Goal: Task Accomplishment & Management: Manage account settings

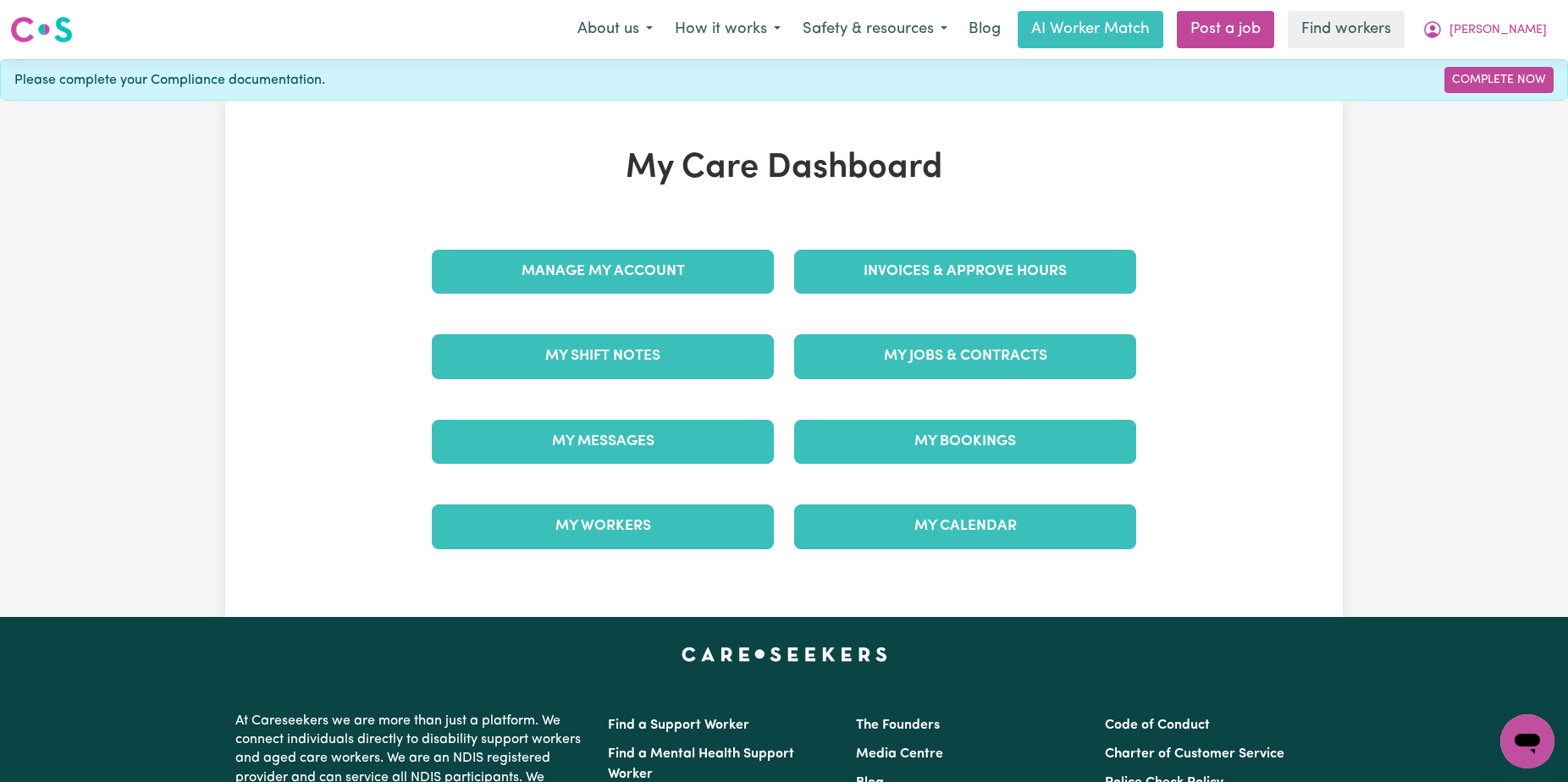
click at [998, 248] on div "Invoices & Approve Hours" at bounding box center [965, 271] width 362 height 85
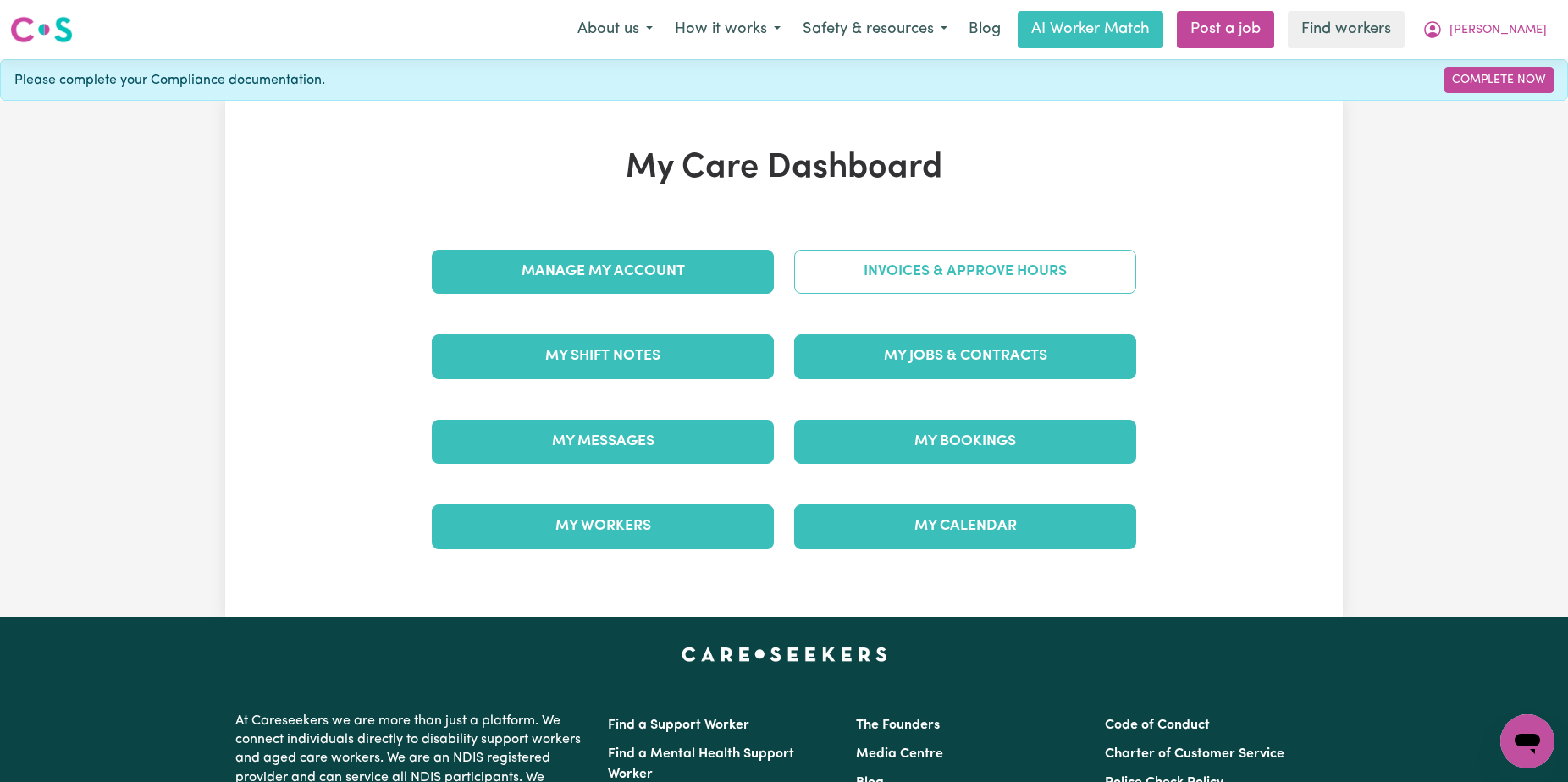
click at [982, 271] on link "Invoices & Approve Hours" at bounding box center [966, 271] width 343 height 44
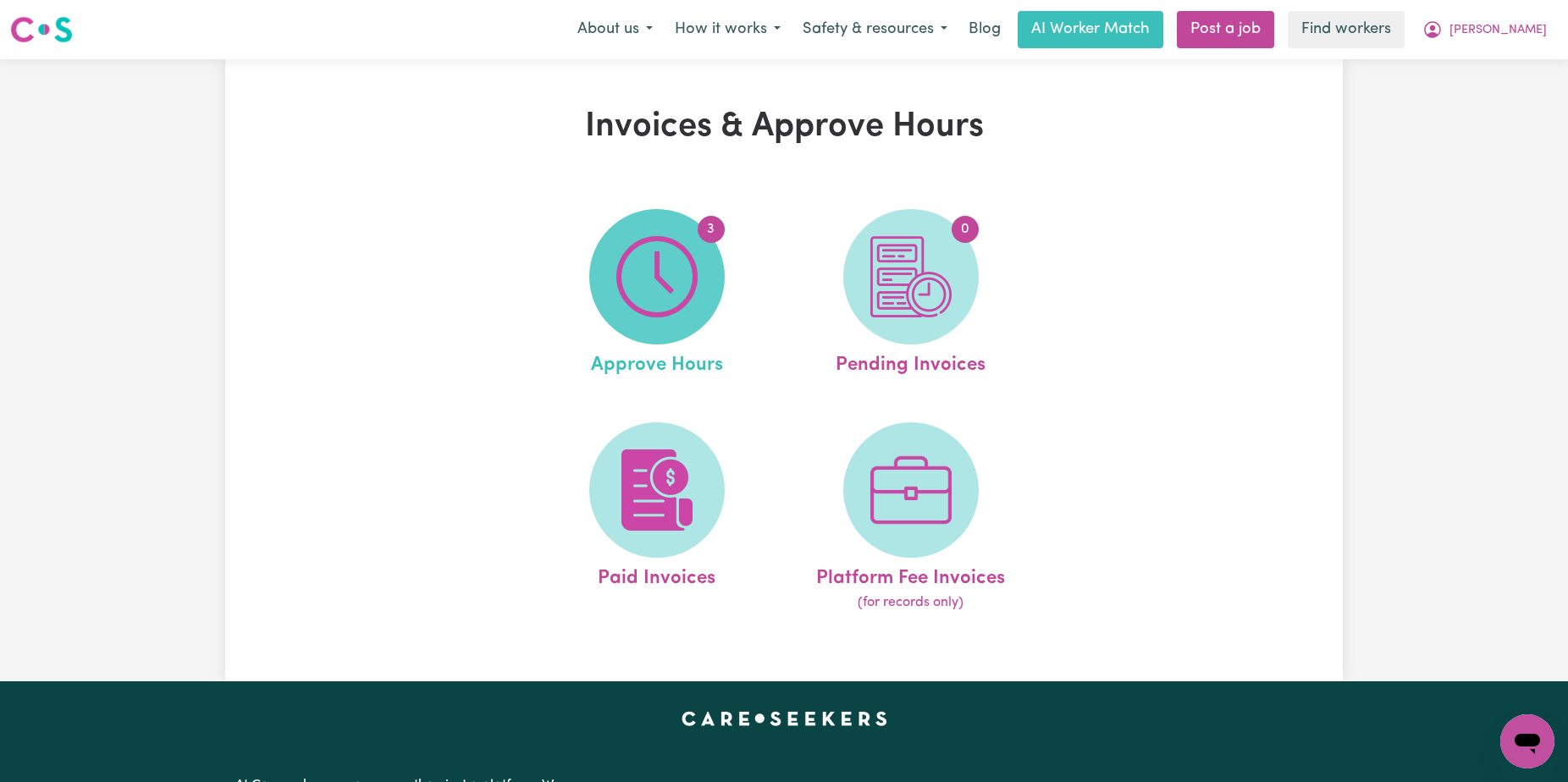
click at [651, 280] on img at bounding box center [657, 276] width 81 height 81
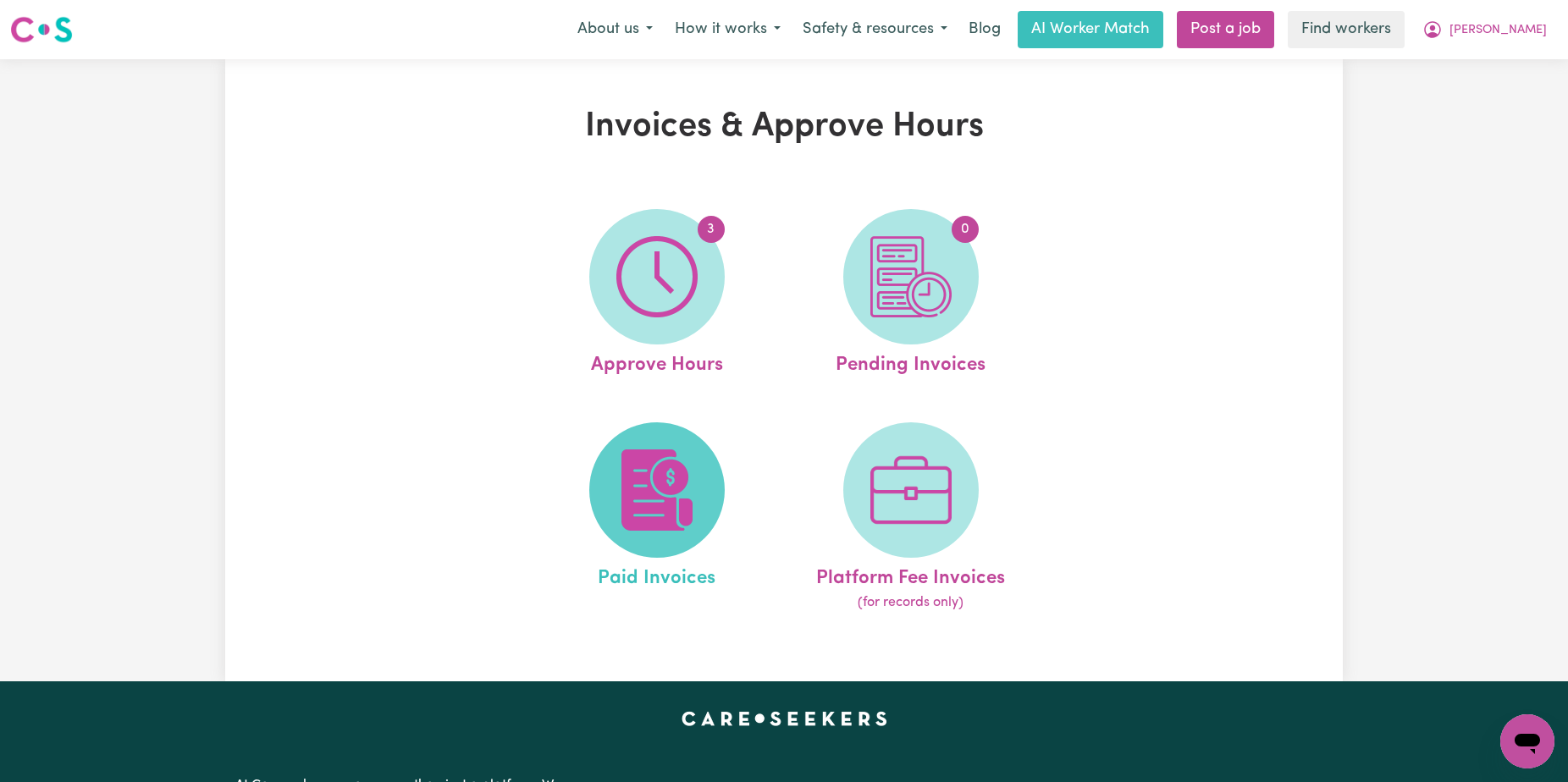
click at [679, 497] on img at bounding box center [657, 489] width 81 height 81
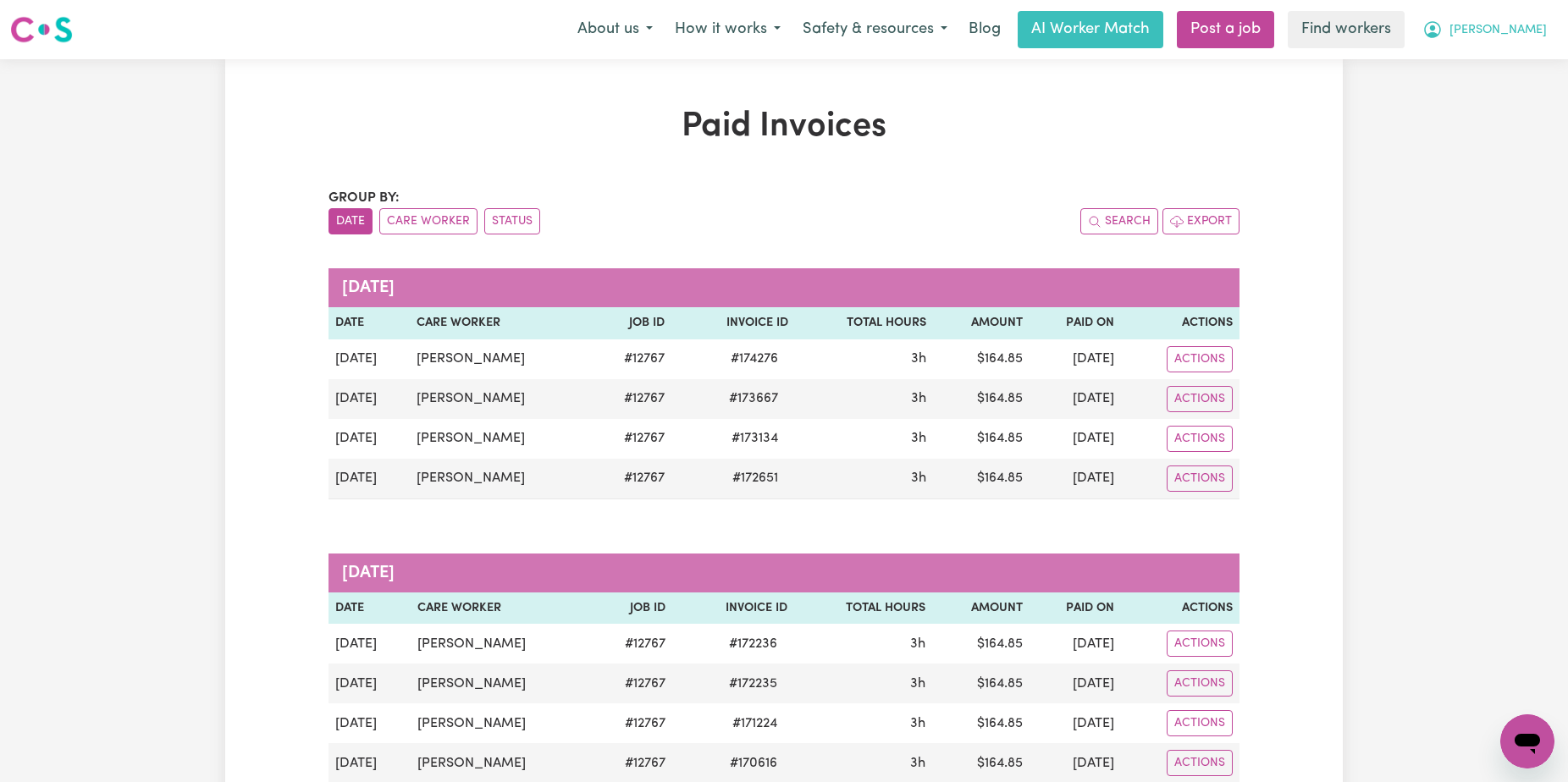
click at [1509, 39] on span "[PERSON_NAME]" at bounding box center [1499, 30] width 98 height 19
click at [1492, 89] on link "Logout" at bounding box center [1490, 97] width 134 height 32
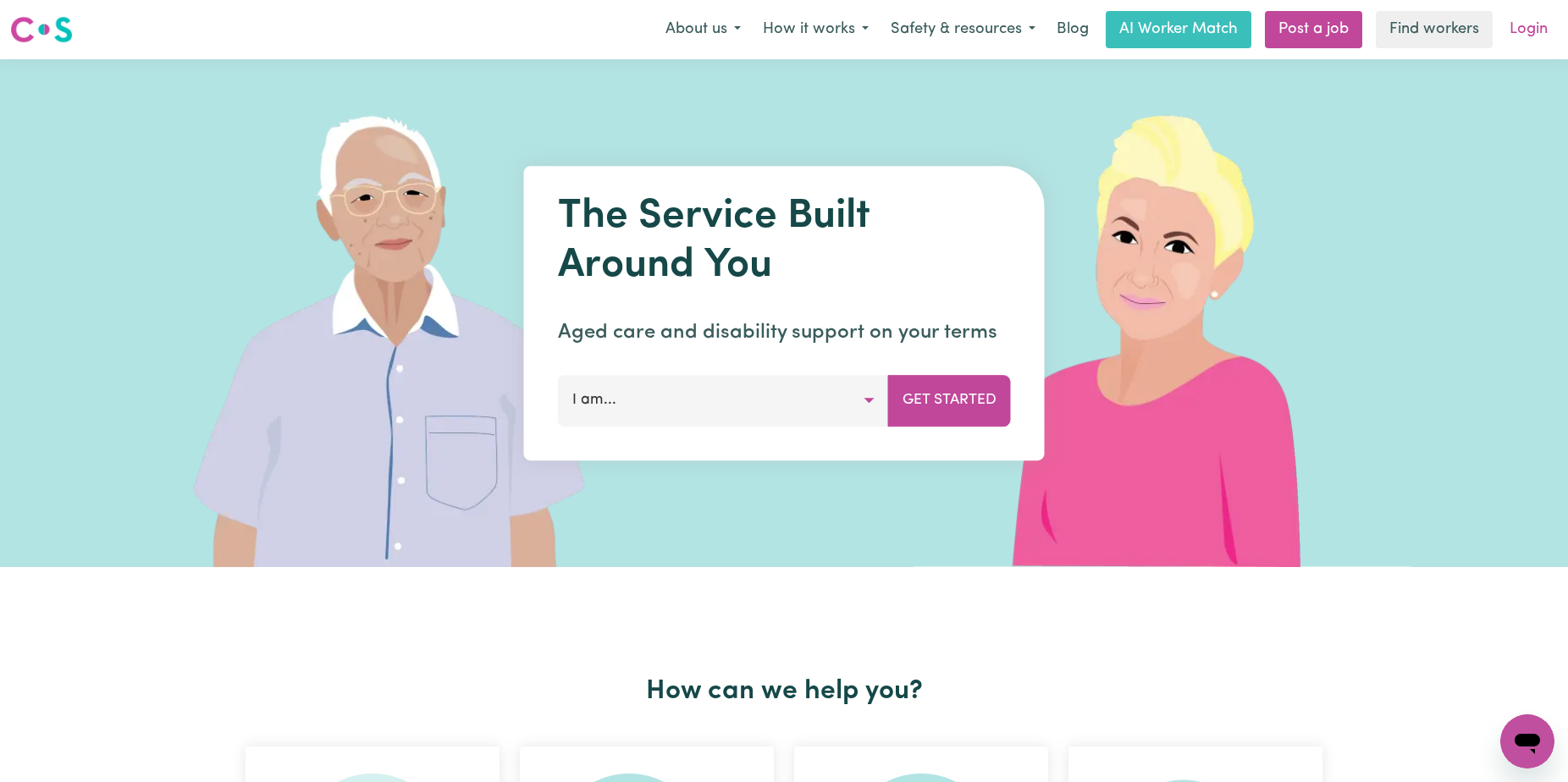
click at [1528, 30] on link "Login" at bounding box center [1529, 29] width 59 height 37
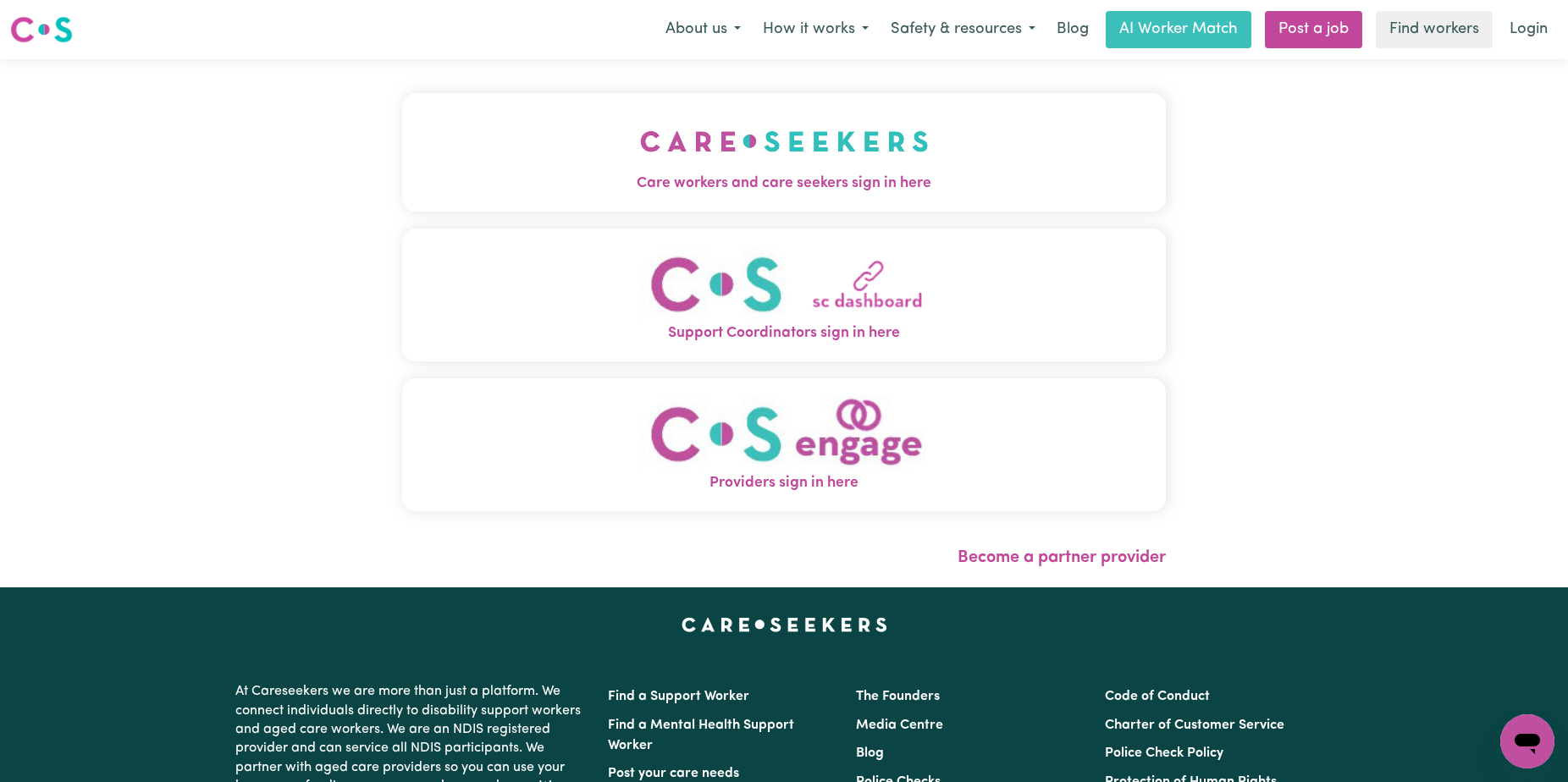
click at [650, 130] on img "Care workers and care seekers sign in here" at bounding box center [784, 141] width 289 height 63
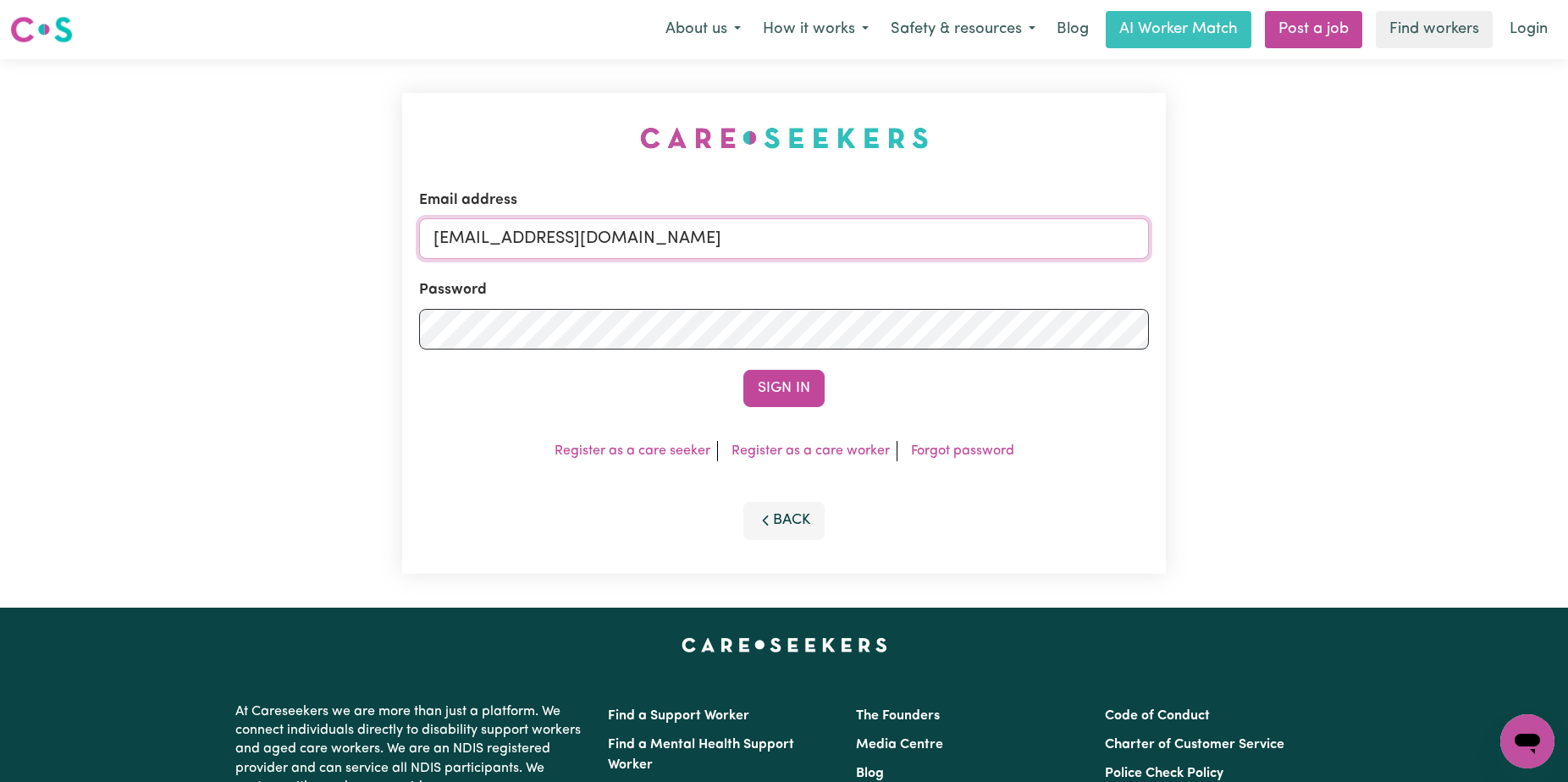
drag, startPoint x: 970, startPoint y: 234, endPoint x: 520, endPoint y: 241, distance: 450.1
click at [520, 241] on input "[EMAIL_ADDRESS][DOMAIN_NAME]" at bounding box center [784, 239] width 730 height 41
paste input "PerrySermonCF"
type input "[EMAIL_ADDRESS][DOMAIN_NAME]"
click at [744, 370] on button "Sign In" at bounding box center [784, 389] width 81 height 37
